Goal: Information Seeking & Learning: Check status

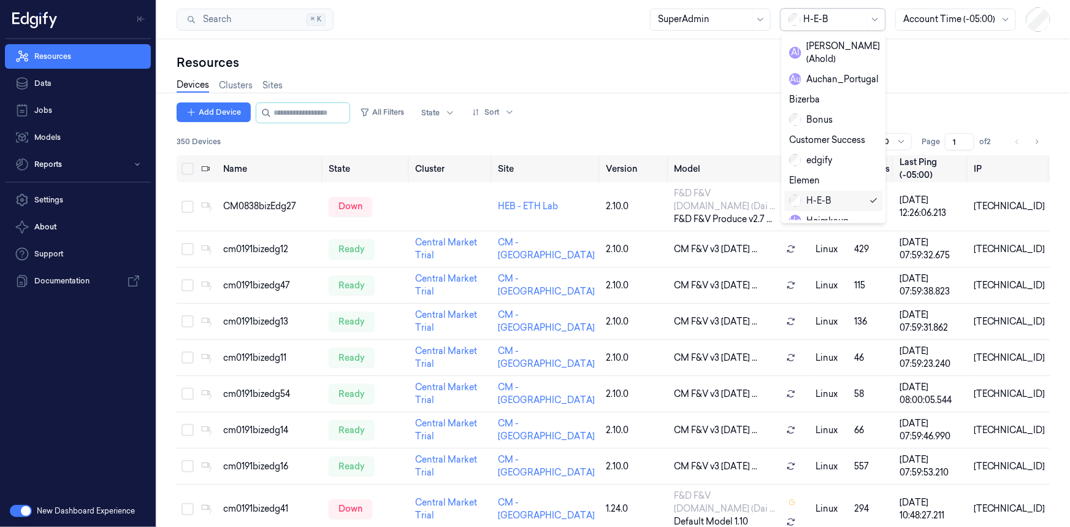
click at [806, 17] on div at bounding box center [833, 19] width 61 height 13
click at [825, 215] on div "Heimkaup" at bounding box center [818, 221] width 59 height 13
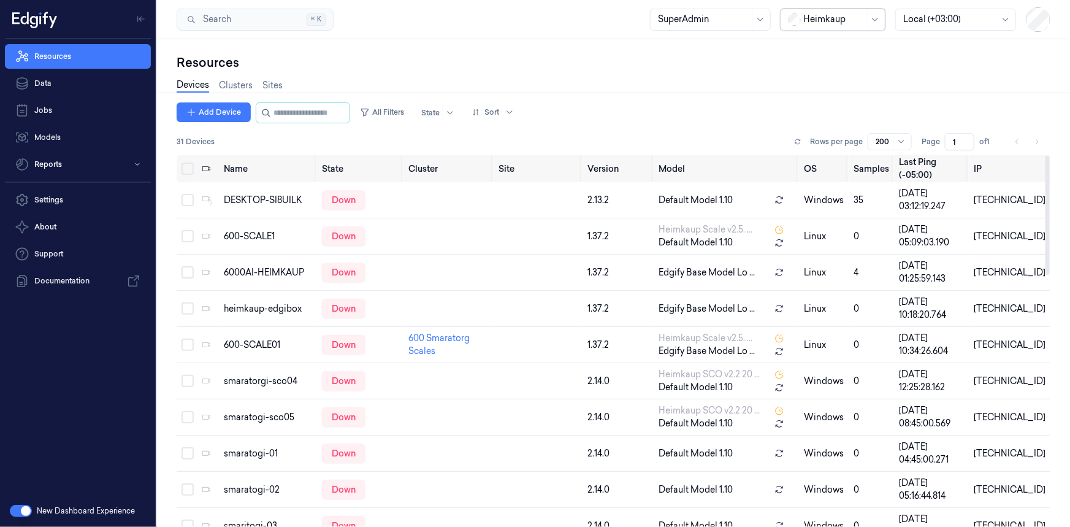
click at [848, 12] on div "Heimkaup" at bounding box center [833, 19] width 61 height 21
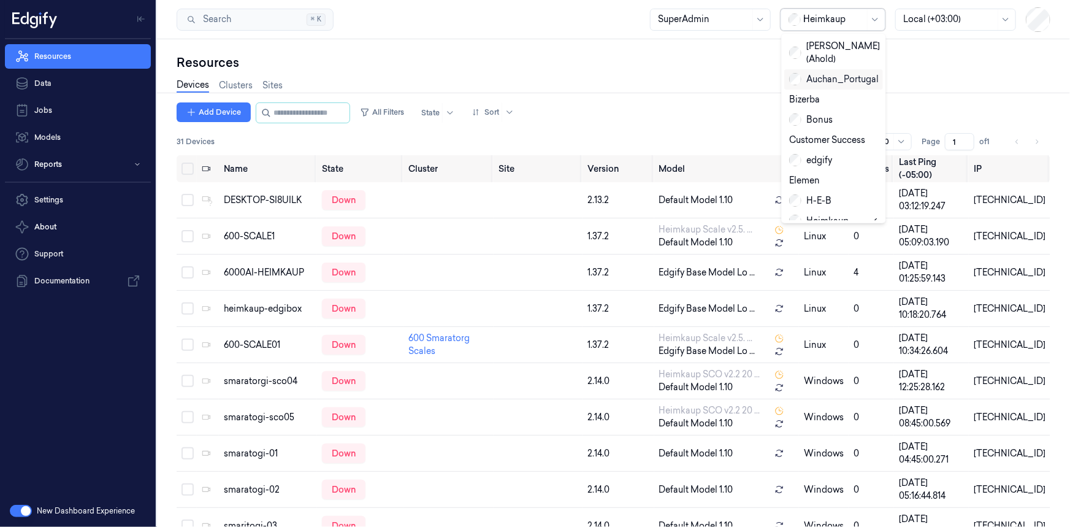
type input "re"
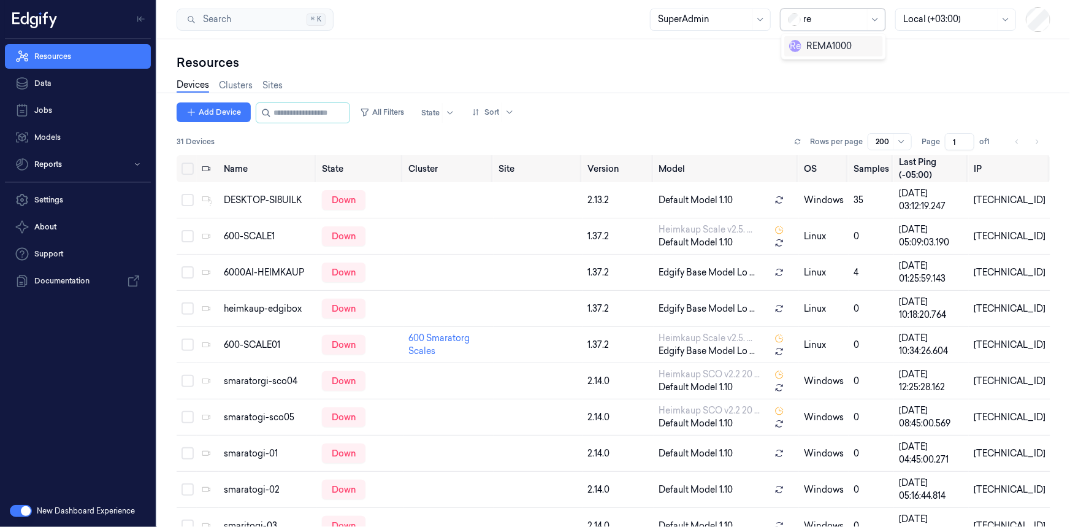
click at [811, 48] on div "R e REMA1000" at bounding box center [820, 46] width 63 height 13
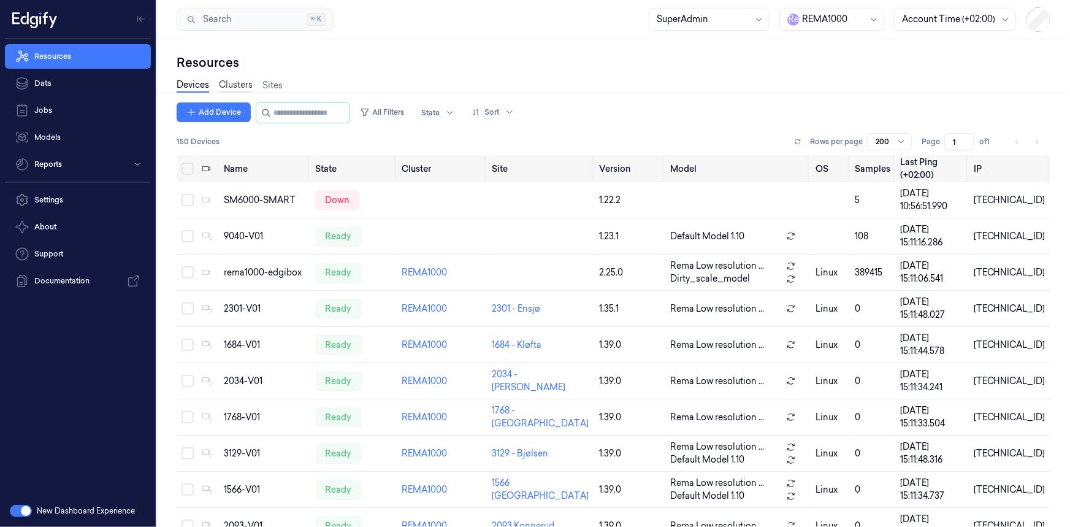
click at [241, 85] on link "Clusters" at bounding box center [236, 85] width 34 height 14
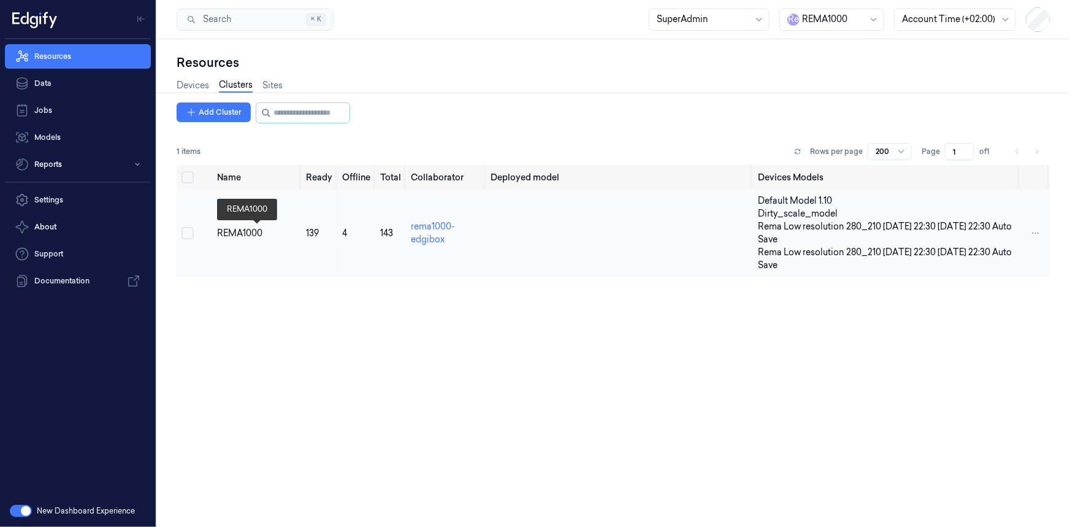
click at [242, 231] on div "REMA1000" at bounding box center [256, 233] width 79 height 13
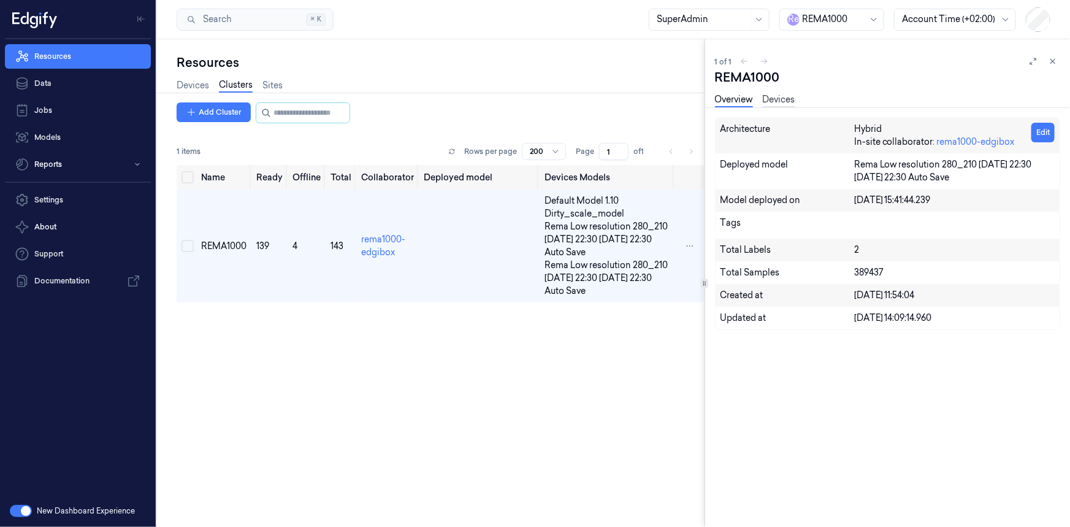
click at [779, 95] on link "Devices" at bounding box center [779, 100] width 32 height 14
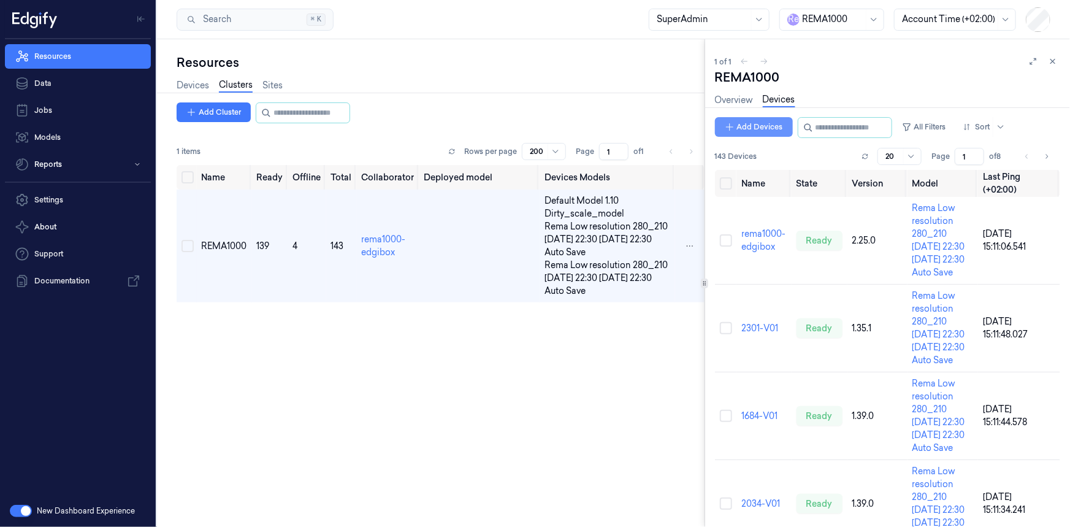
click at [749, 121] on button "Add Devices" at bounding box center [754, 127] width 78 height 20
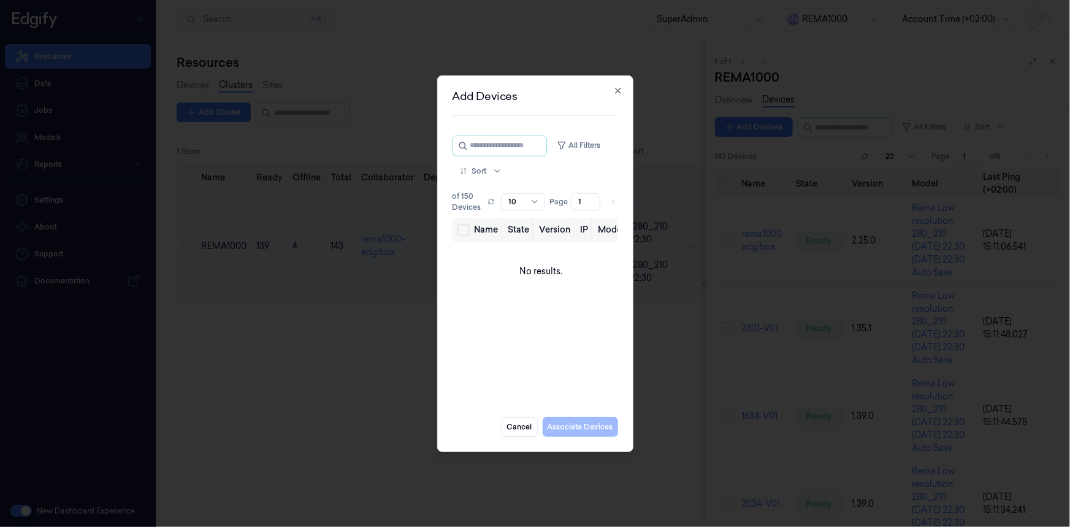
click at [577, 21] on div at bounding box center [535, 263] width 1070 height 527
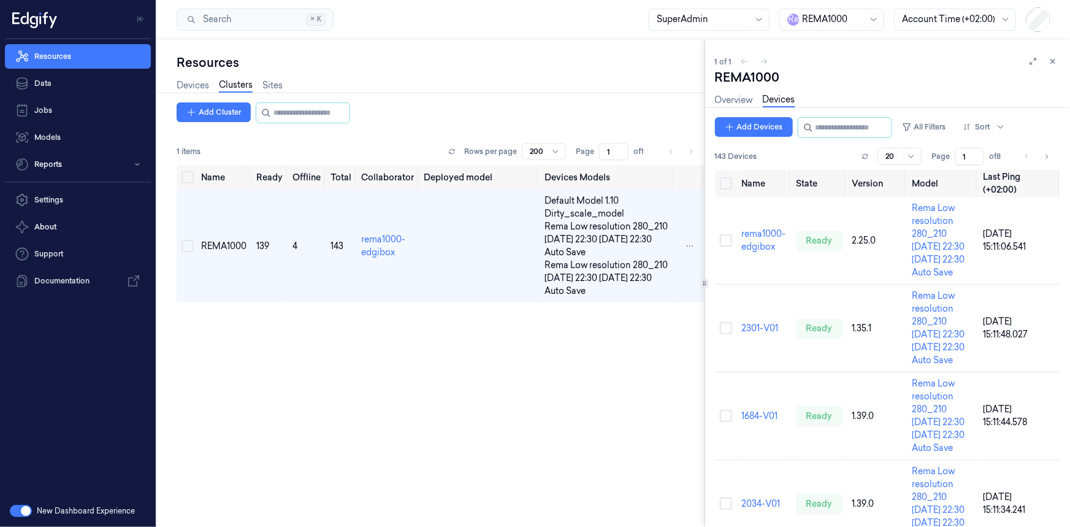
click at [21, 508] on button "button" at bounding box center [21, 511] width 22 height 12
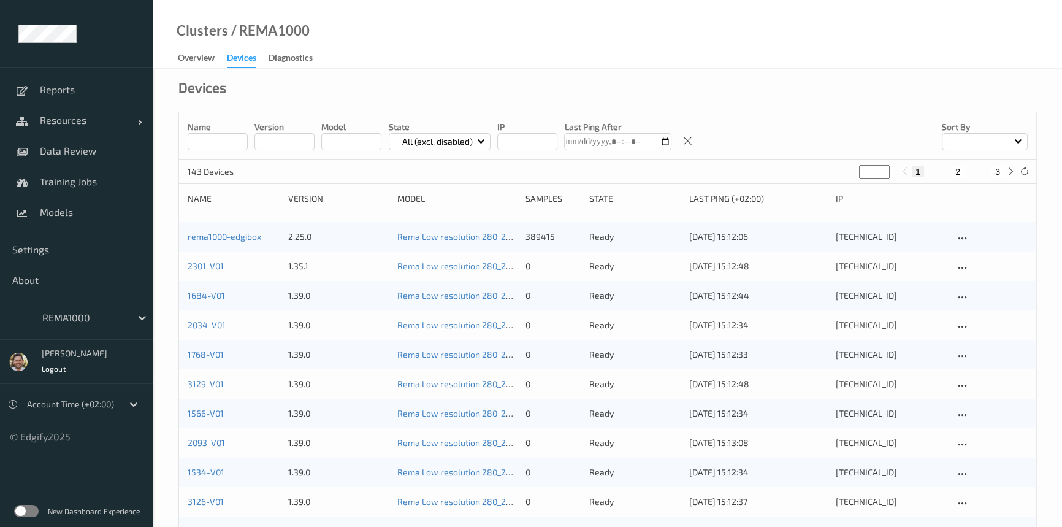
click at [1001, 169] on button "3" at bounding box center [997, 171] width 12 height 11
type input "*"
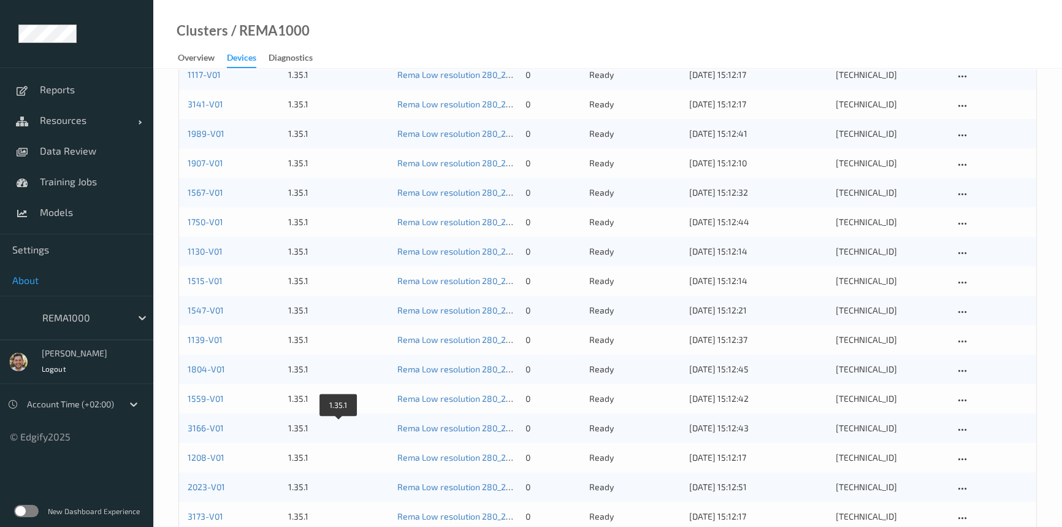
scroll to position [763, 0]
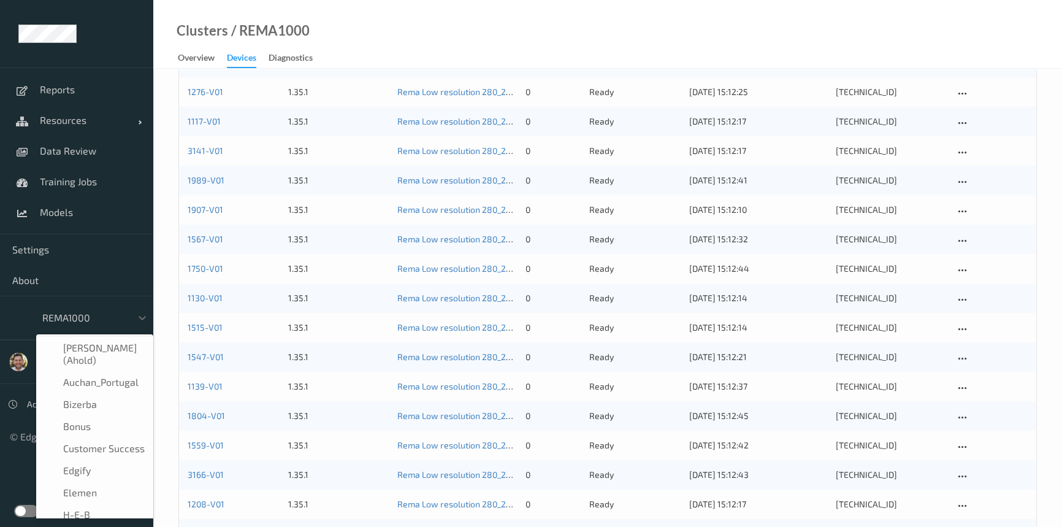
click at [75, 326] on div "REMA1000" at bounding box center [83, 318] width 95 height 20
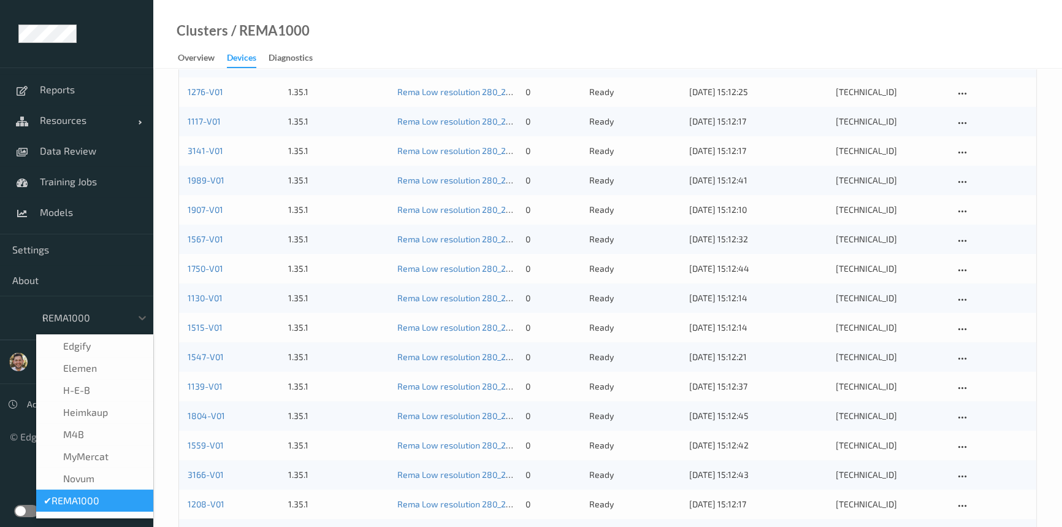
scroll to position [0, 0]
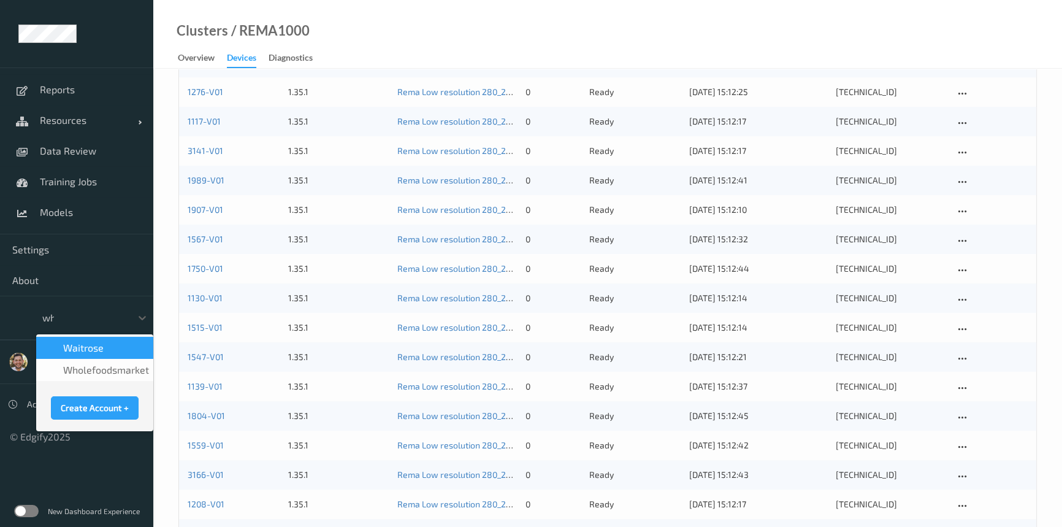
type input "who"
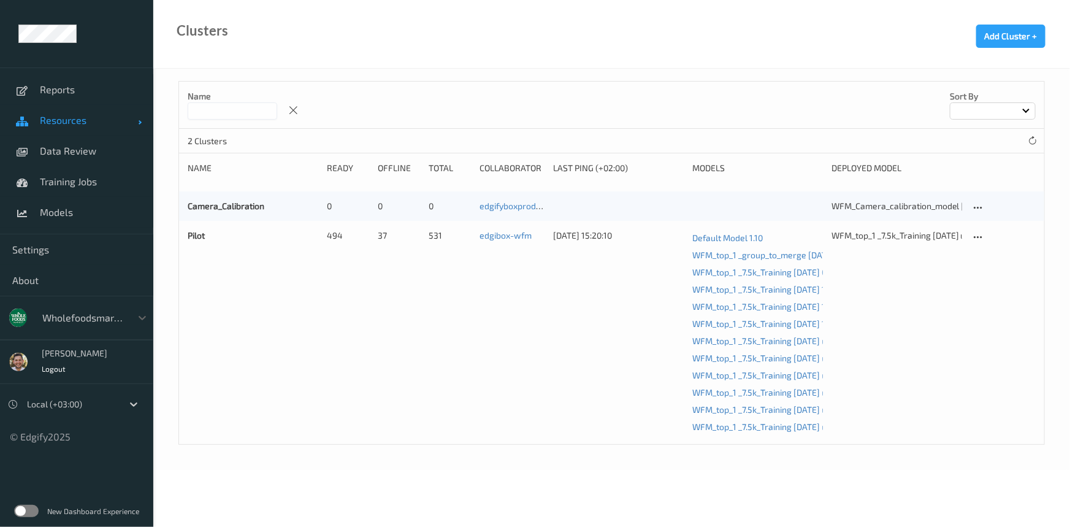
click at [55, 110] on link "Resources" at bounding box center [76, 120] width 153 height 31
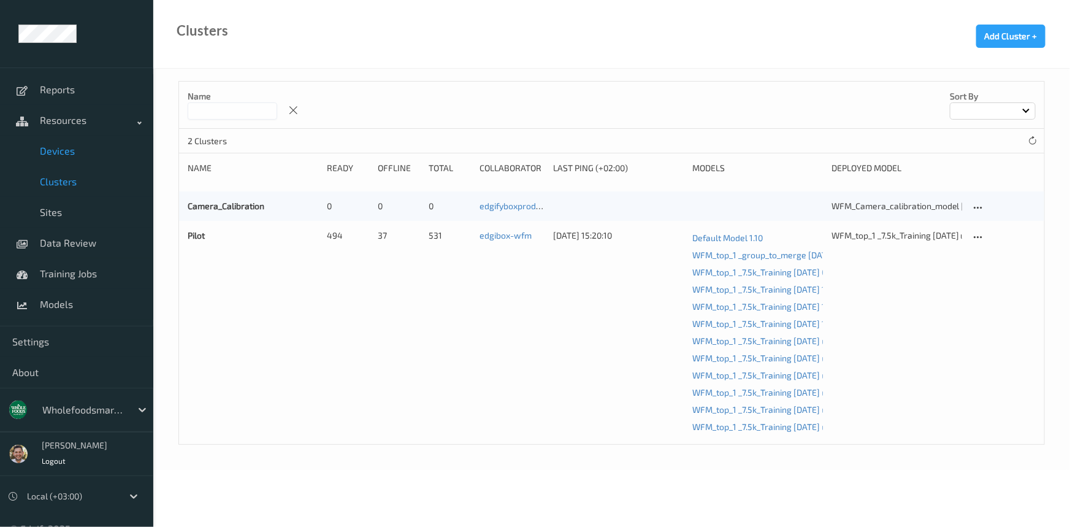
click at [67, 155] on span "Devices" at bounding box center [90, 151] width 101 height 12
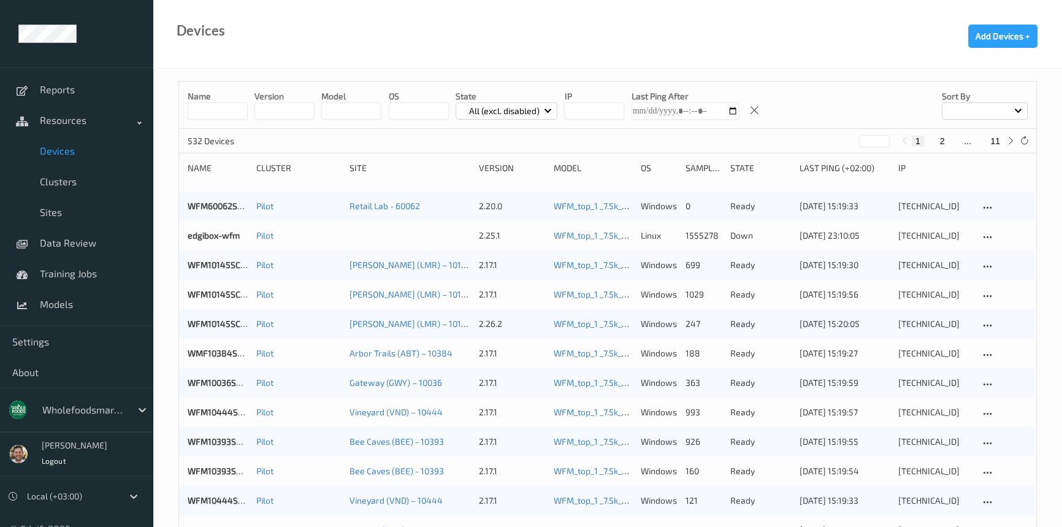
click at [81, 408] on div at bounding box center [83, 409] width 83 height 15
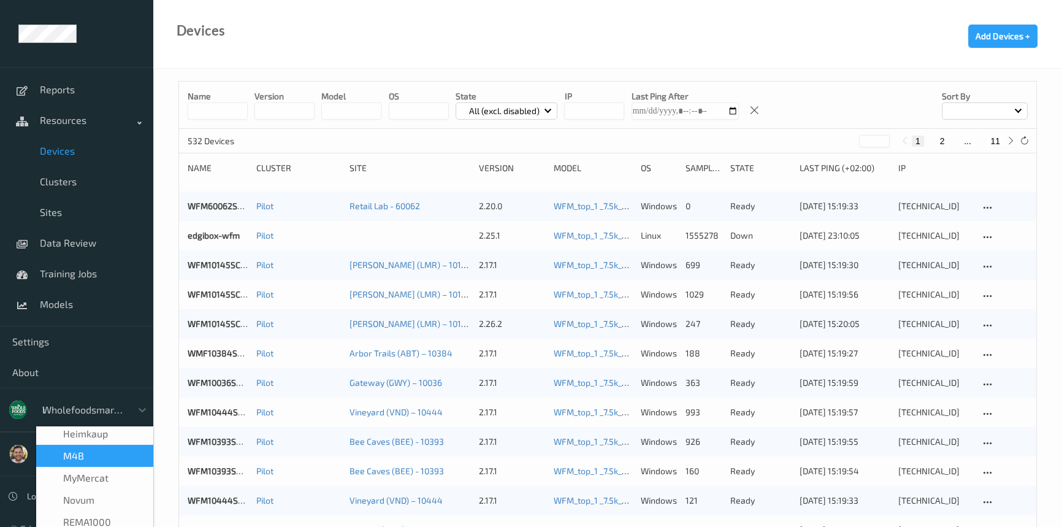
scroll to position [7, 0]
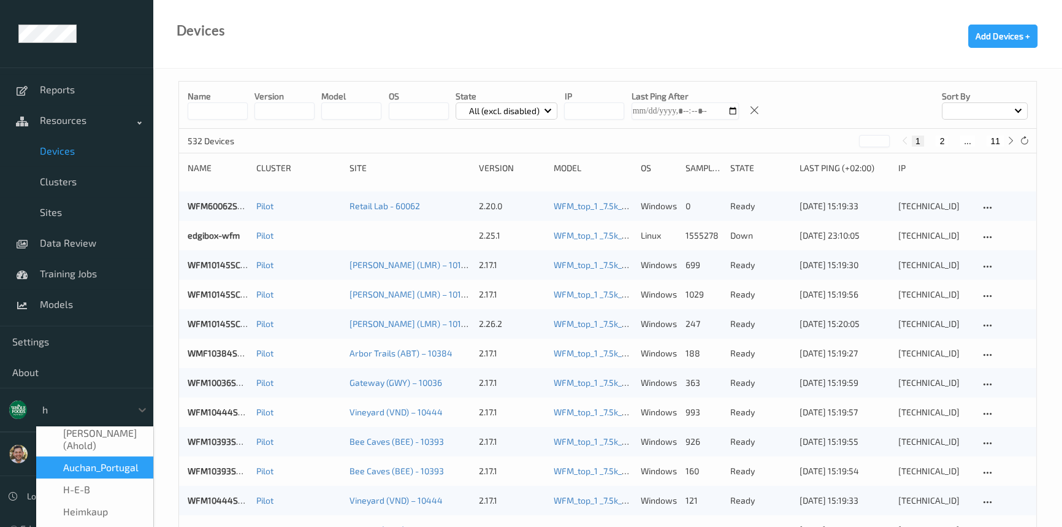
type input "h-"
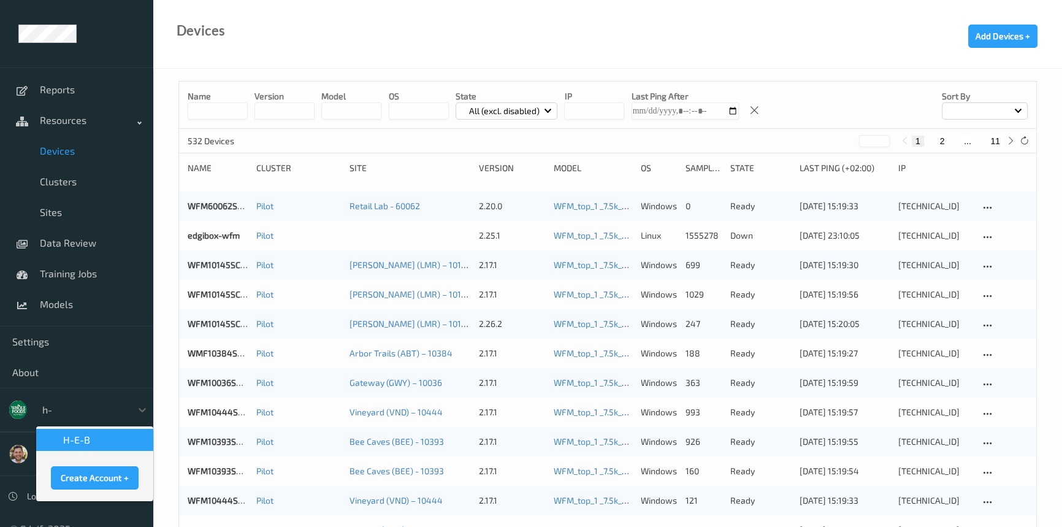
scroll to position [0, 0]
click at [82, 436] on span "H-E-B" at bounding box center [76, 439] width 27 height 12
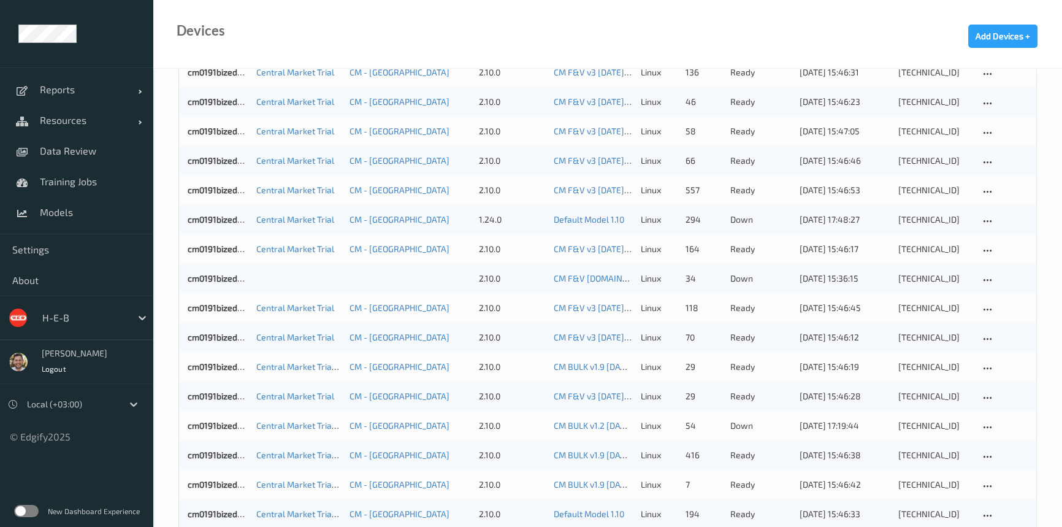
scroll to position [223, 0]
click at [25, 509] on label at bounding box center [26, 511] width 25 height 12
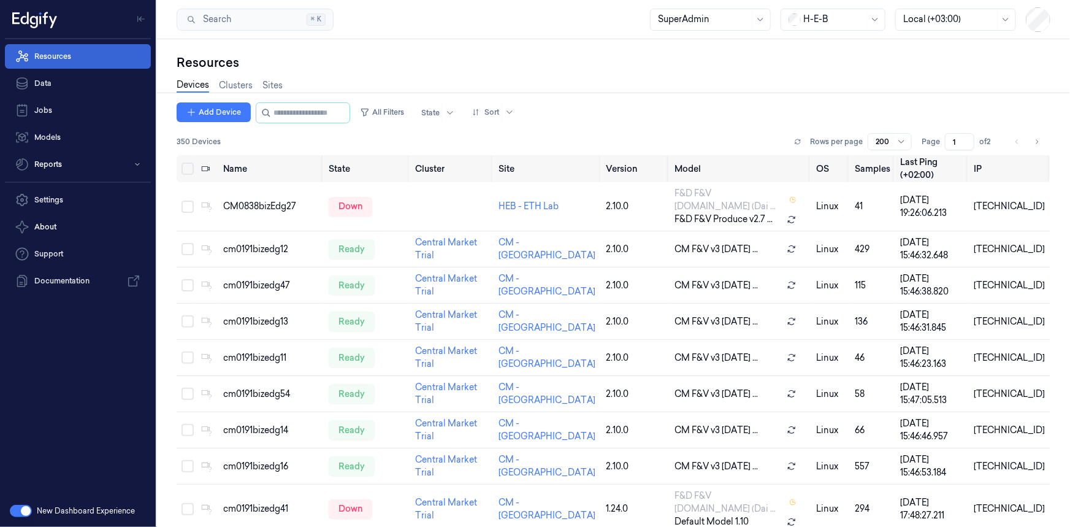
click at [90, 58] on link "Resources" at bounding box center [78, 56] width 146 height 25
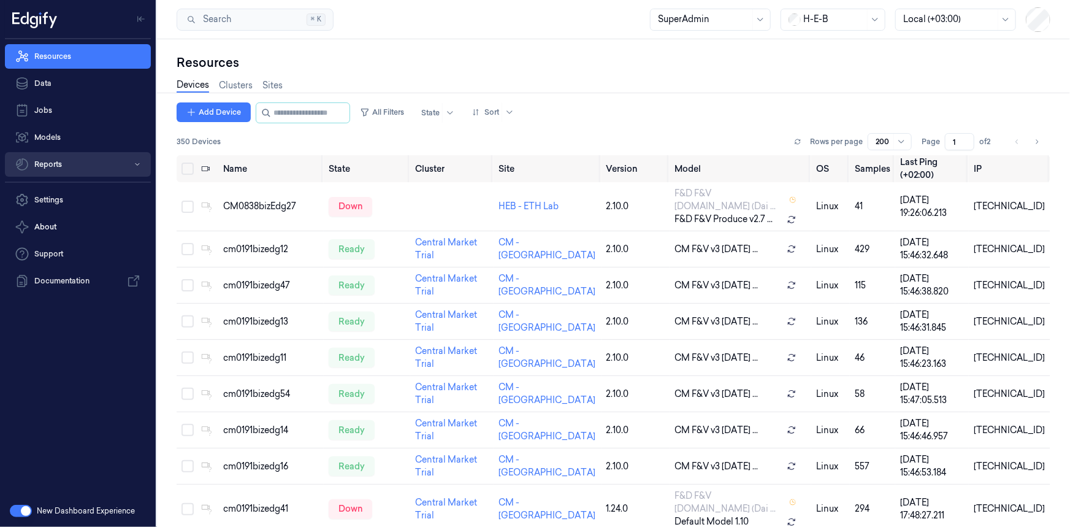
click at [64, 166] on button "Reports" at bounding box center [78, 164] width 146 height 25
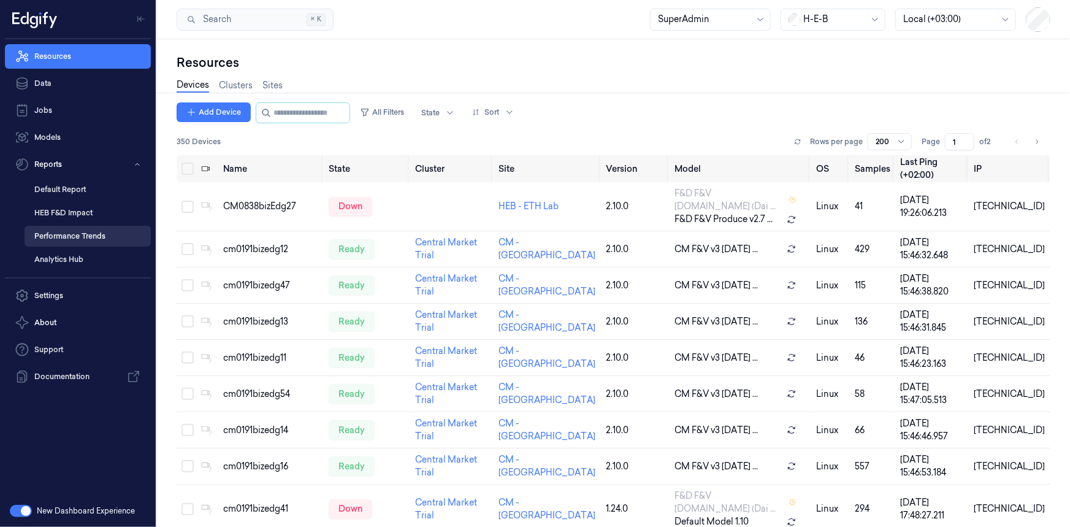
click at [78, 235] on link "Performance Trends" at bounding box center [88, 236] width 126 height 21
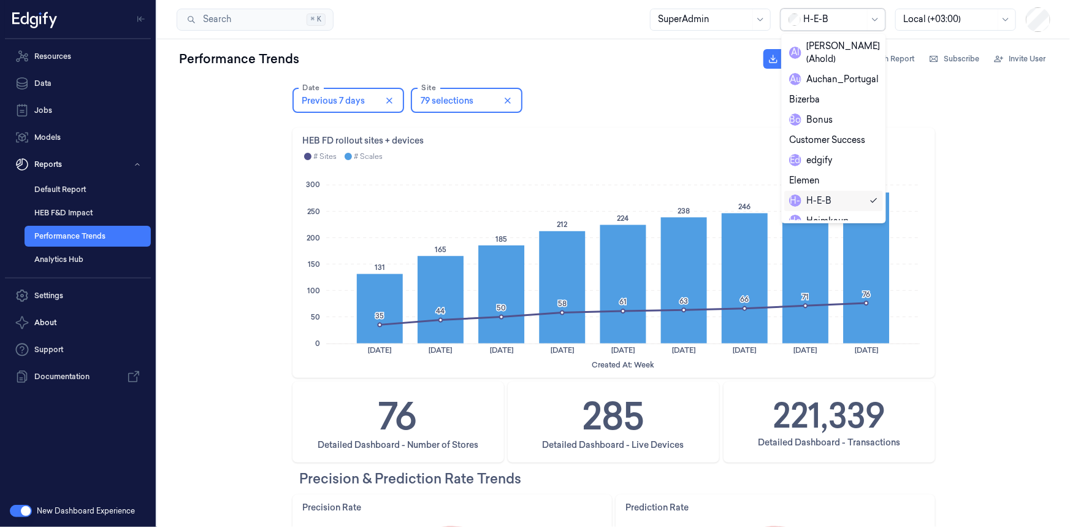
click at [822, 14] on div at bounding box center [833, 19] width 61 height 13
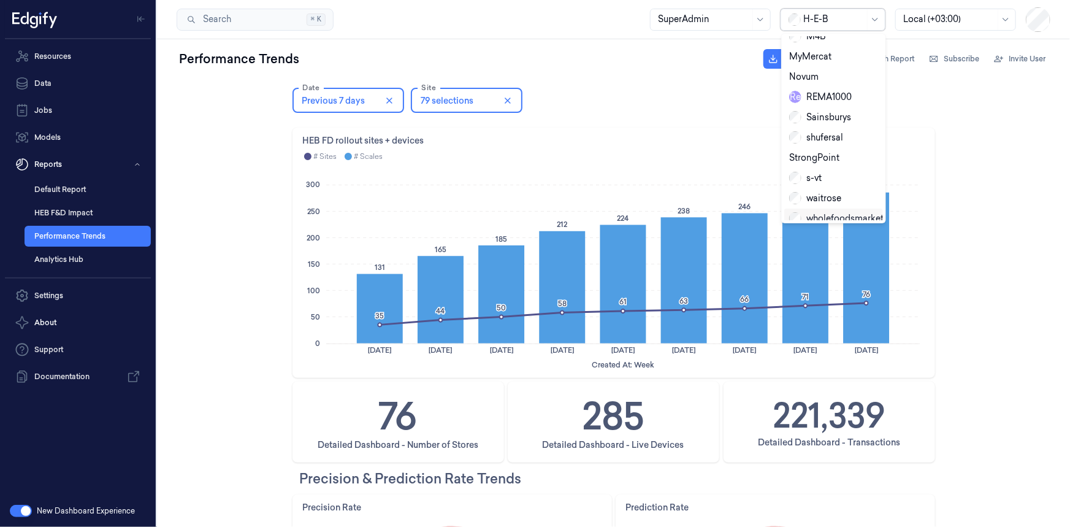
click at [822, 212] on div "wholefoodsmarket" at bounding box center [836, 218] width 94 height 13
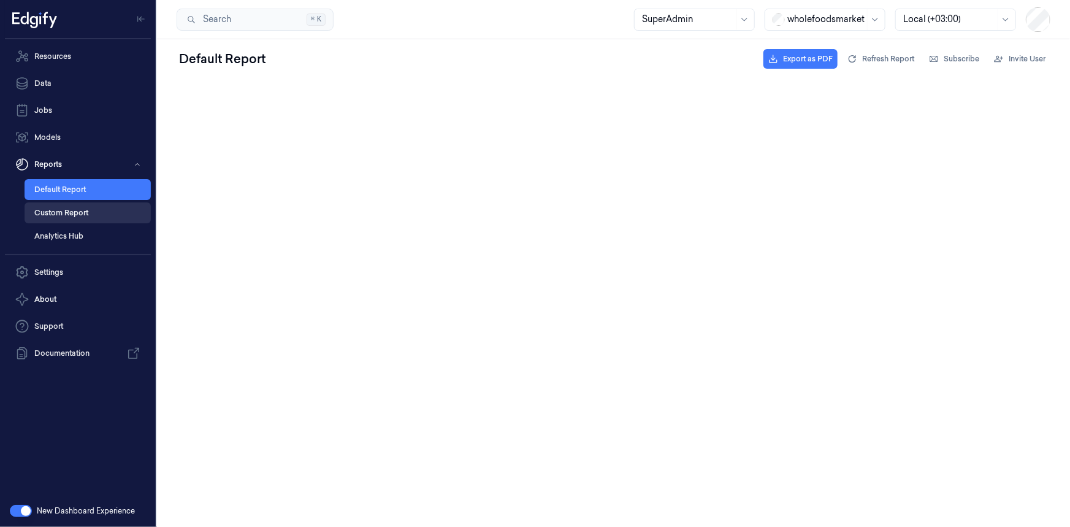
click at [81, 218] on link "Custom Report" at bounding box center [88, 212] width 126 height 21
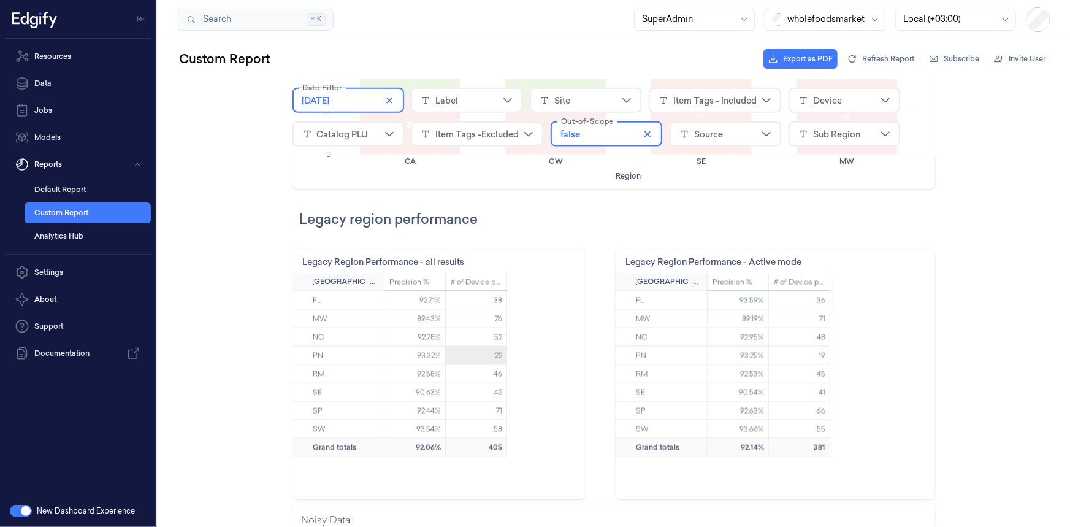
scroll to position [836, 0]
